Goal: Entertainment & Leisure: Consume media (video, audio)

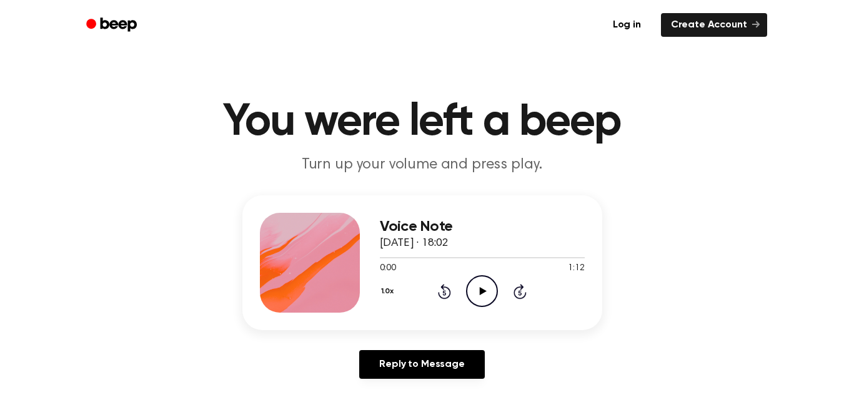
click at [480, 291] on icon at bounding box center [483, 291] width 7 height 8
